Goal: Answer question/provide support

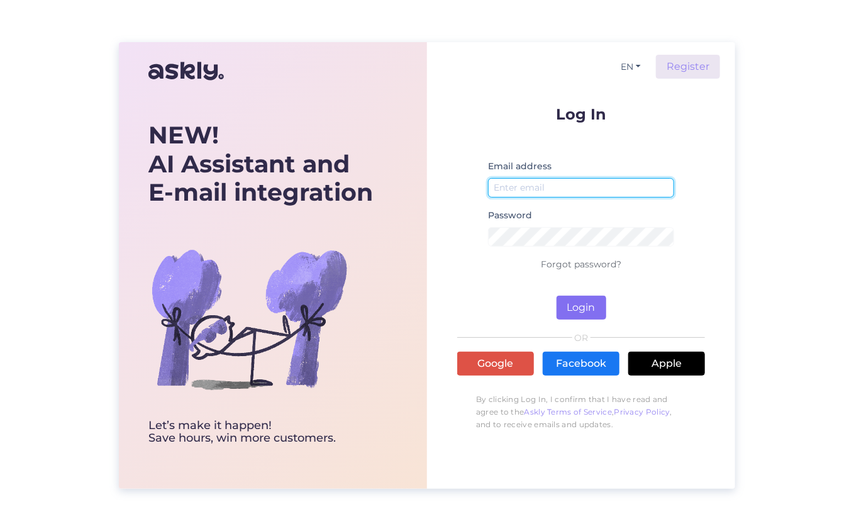
type input "[EMAIL_ADDRESS][DOMAIN_NAME]"
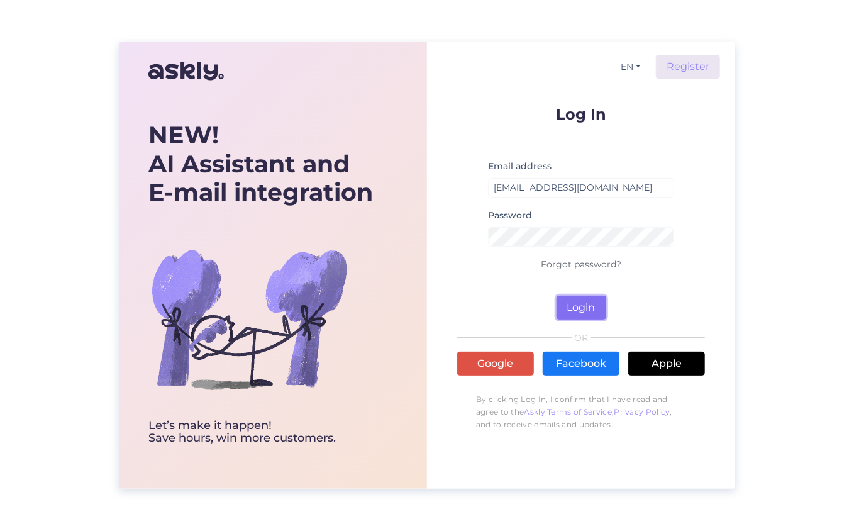
click at [578, 310] on button "Login" at bounding box center [581, 308] width 50 height 24
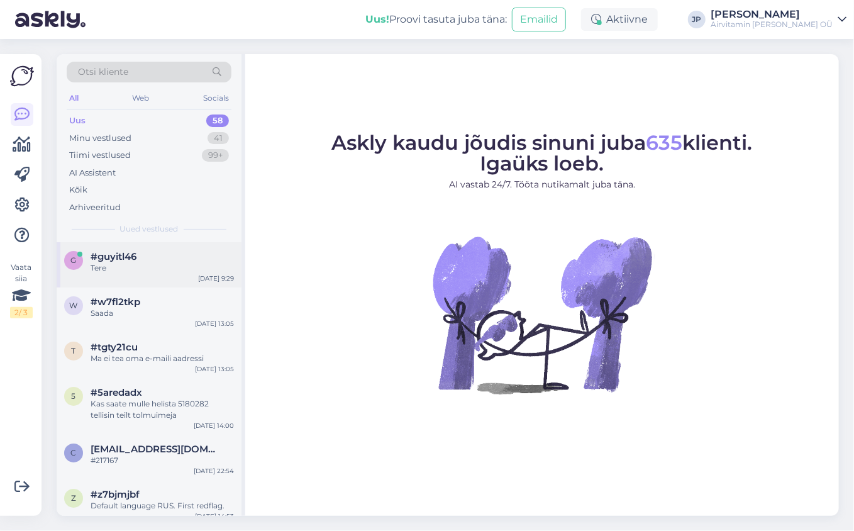
click at [121, 264] on div "Tere" at bounding box center [162, 267] width 143 height 11
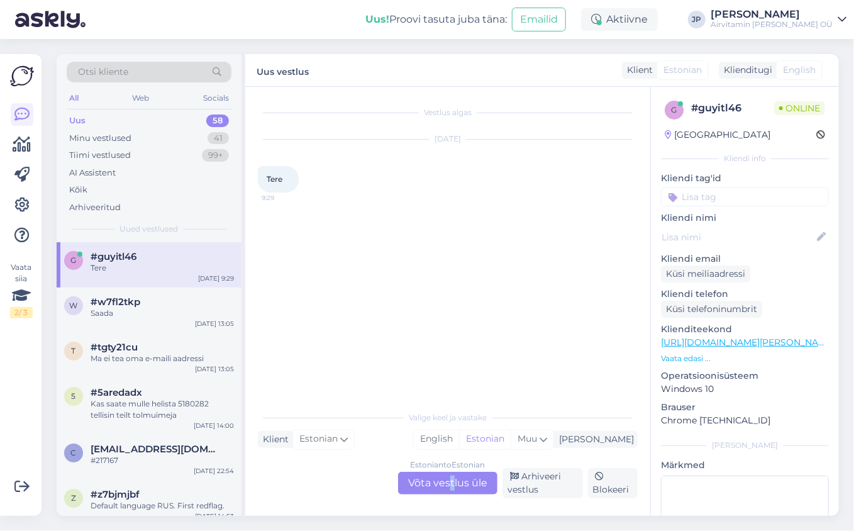
click at [452, 488] on div "Estonian to Estonian Võta vestlus üle" at bounding box center [447, 483] width 99 height 23
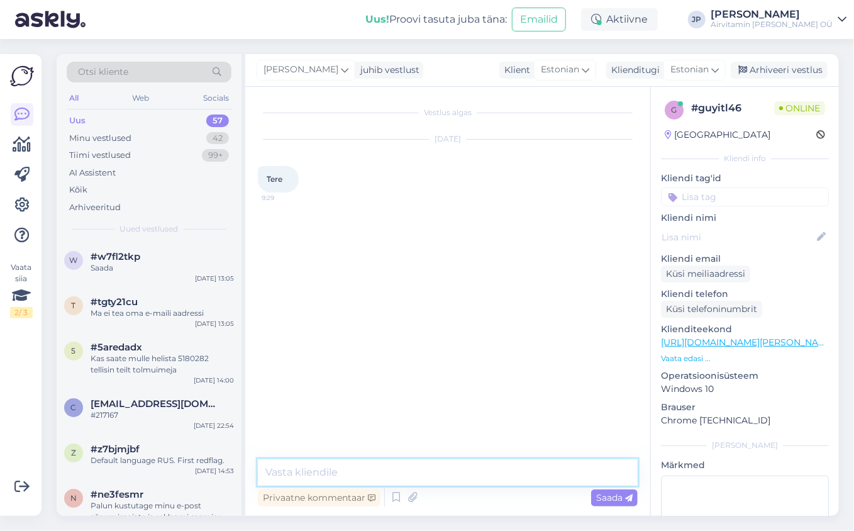
click at [387, 475] on textarea at bounding box center [448, 472] width 380 height 26
type textarea "tere,"
type textarea "kas saite juba abi / lahenduse?"
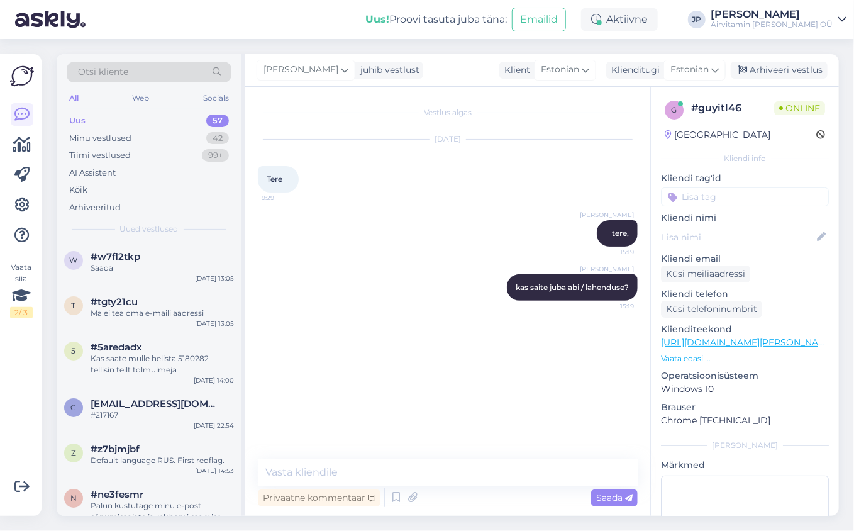
click at [89, 121] on div "Uus 57" at bounding box center [149, 121] width 165 height 18
